Goal: Information Seeking & Learning: Find specific fact

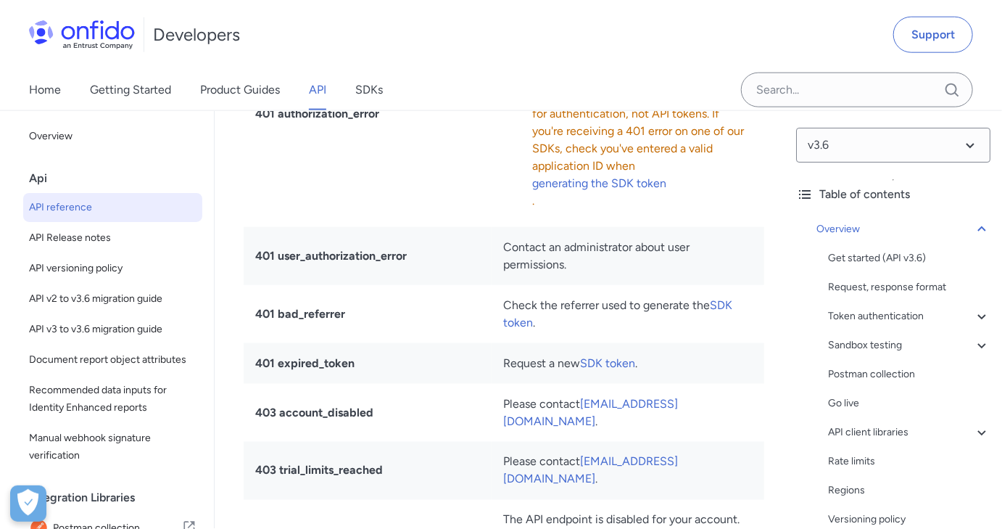
scroll to position [329, 0]
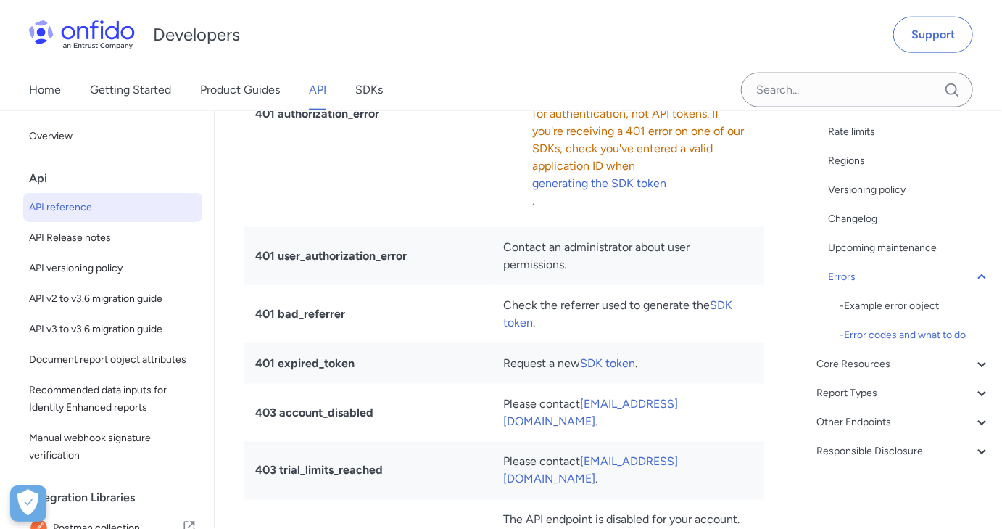
click at [545, 210] on span "The Entrust Identity Verification SDKs use SDK tokens for authentication, not A…" at bounding box center [639, 131] width 215 height 157
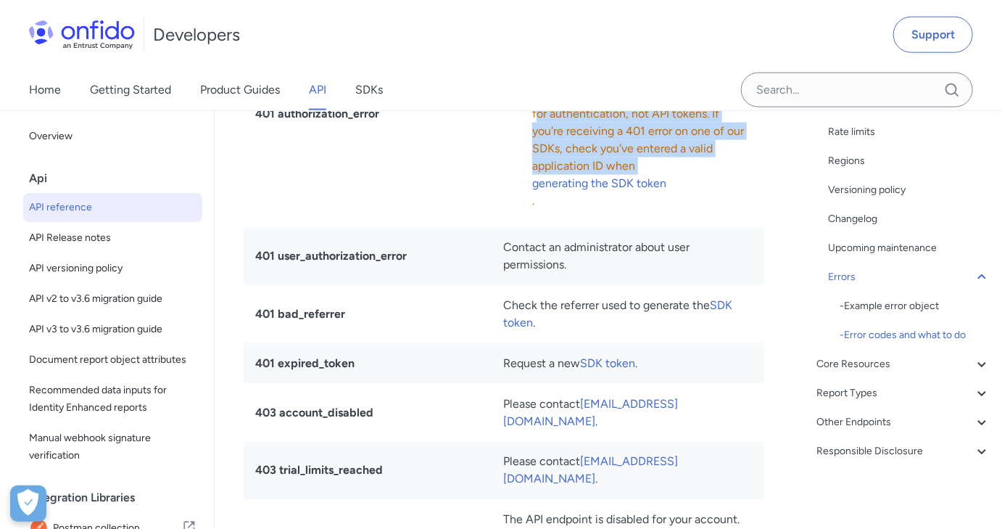
click at [545, 210] on span "The Entrust Identity Verification SDKs use SDK tokens for authentication, not A…" at bounding box center [639, 131] width 215 height 157
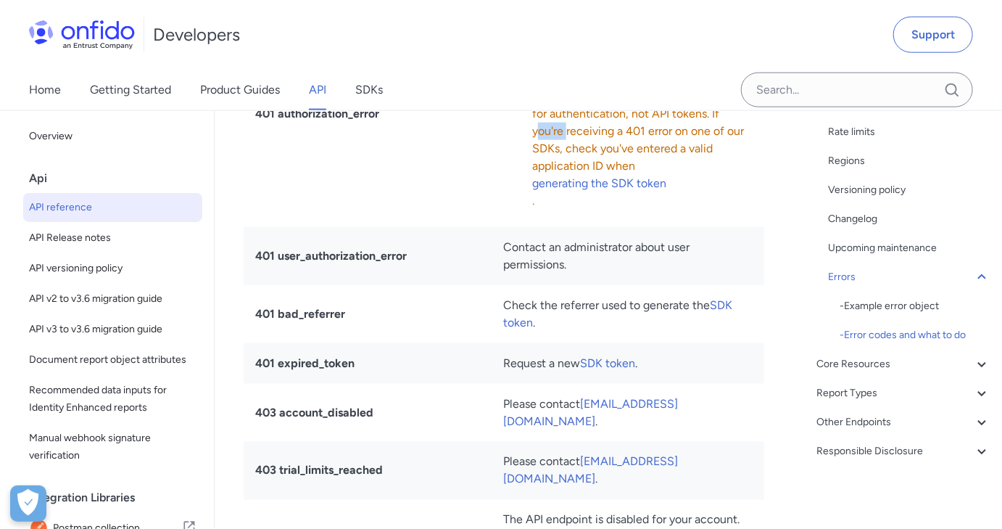
click at [545, 210] on span "The Entrust Identity Verification SDKs use SDK tokens for authentication, not A…" at bounding box center [639, 131] width 215 height 157
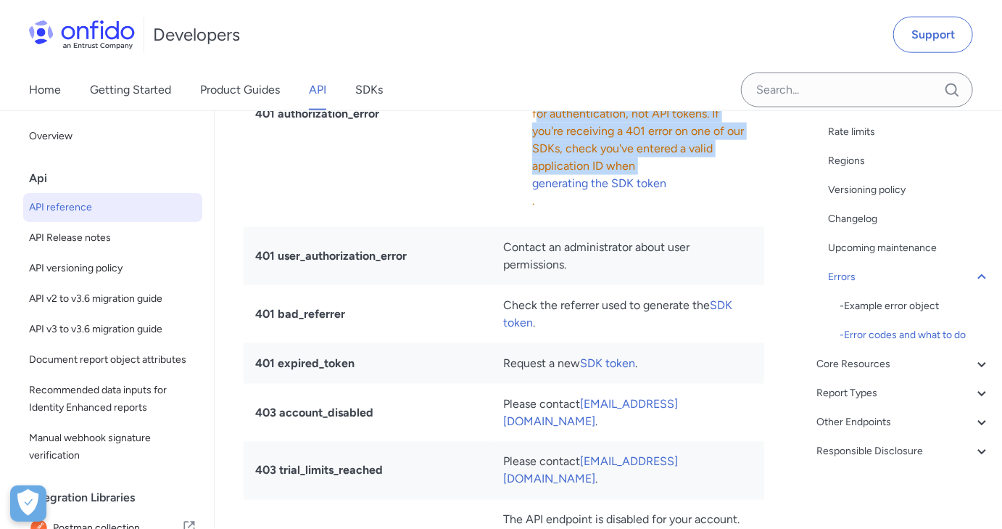
click at [545, 210] on span "The Entrust Identity Verification SDKs use SDK tokens for authentication, not A…" at bounding box center [639, 131] width 215 height 157
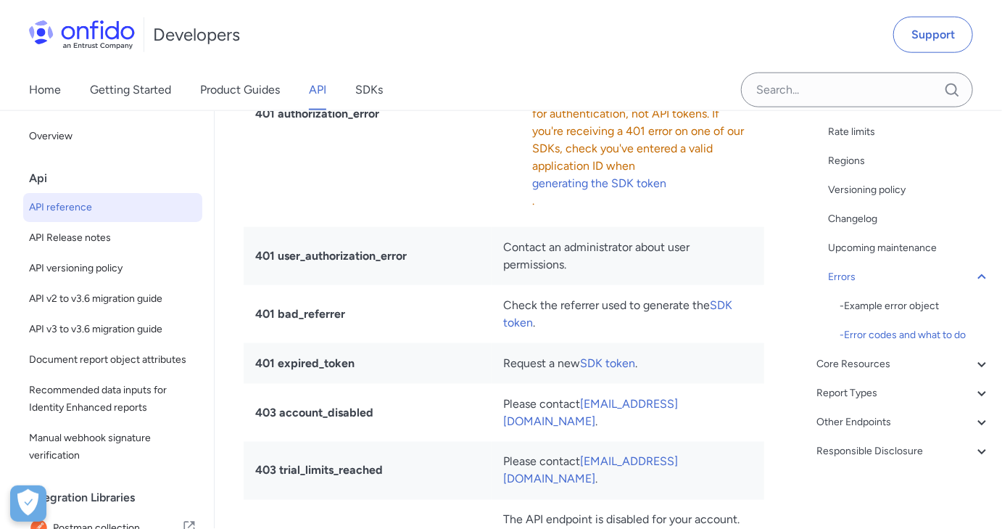
click at [368, 262] on strong "401 user_authorization_error" at bounding box center [331, 256] width 152 height 14
